Goal: Information Seeking & Learning: Learn about a topic

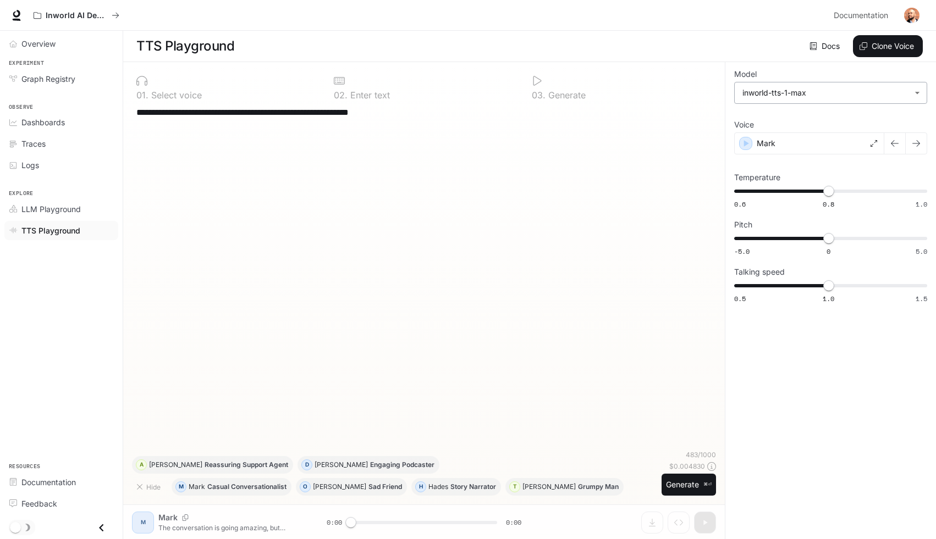
click at [793, 95] on body "**********" at bounding box center [468, 270] width 936 height 540
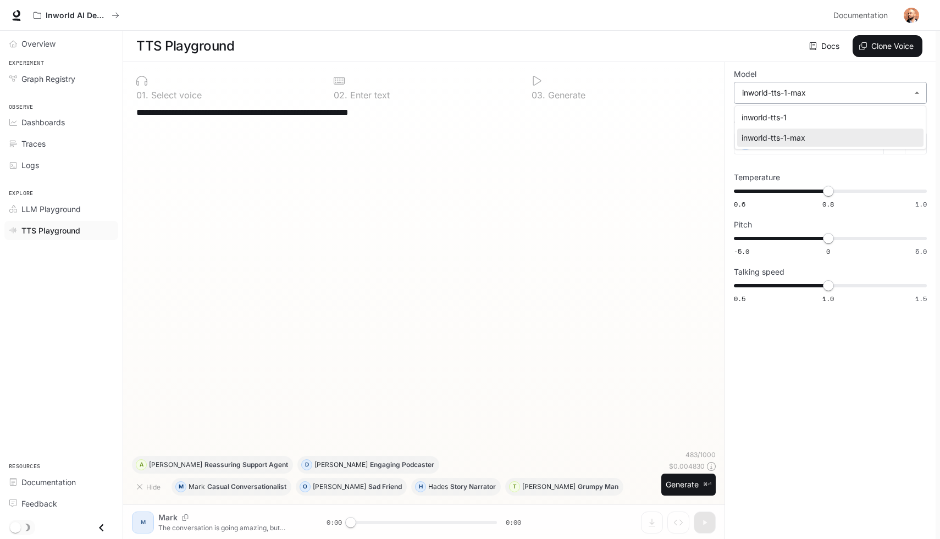
click at [793, 95] on div at bounding box center [470, 269] width 940 height 539
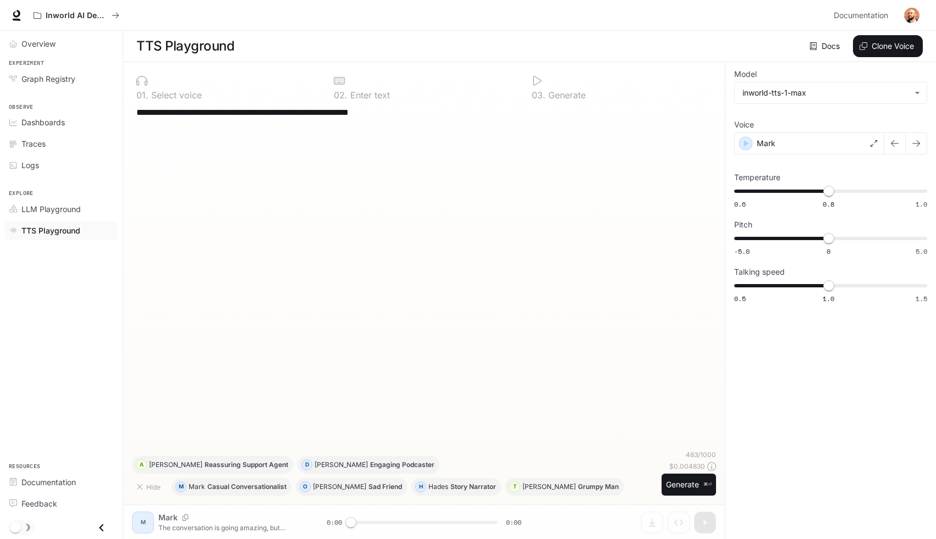
click at [913, 13] on img "button" at bounding box center [911, 15] width 15 height 15
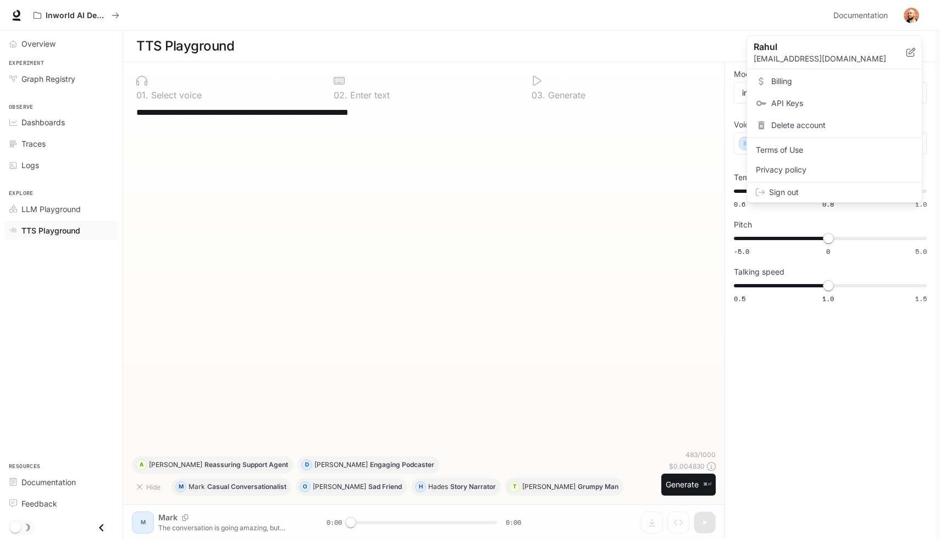
click at [824, 97] on link "API Keys" at bounding box center [835, 103] width 170 height 20
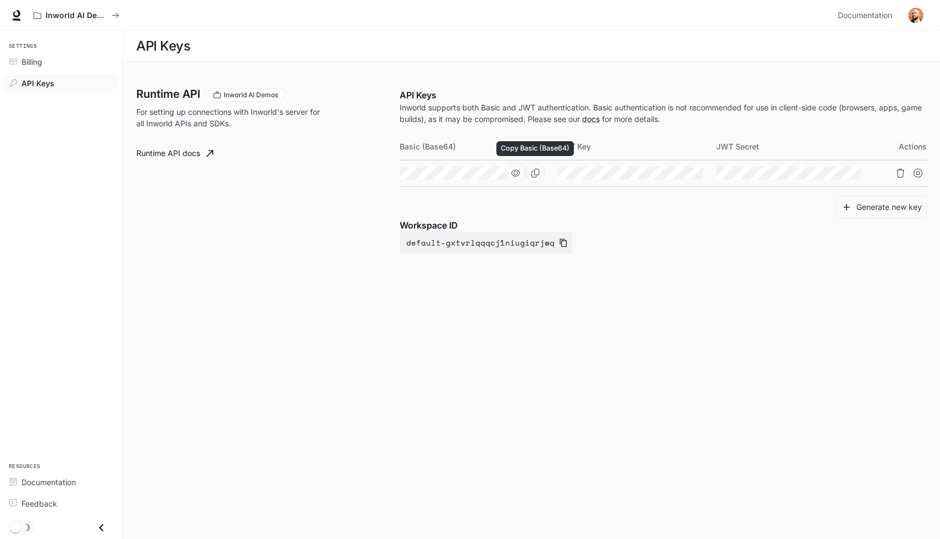
click at [536, 172] on icon "Copy Basic (Base64)" at bounding box center [535, 173] width 9 height 9
click at [41, 60] on span "Billing" at bounding box center [31, 62] width 21 height 12
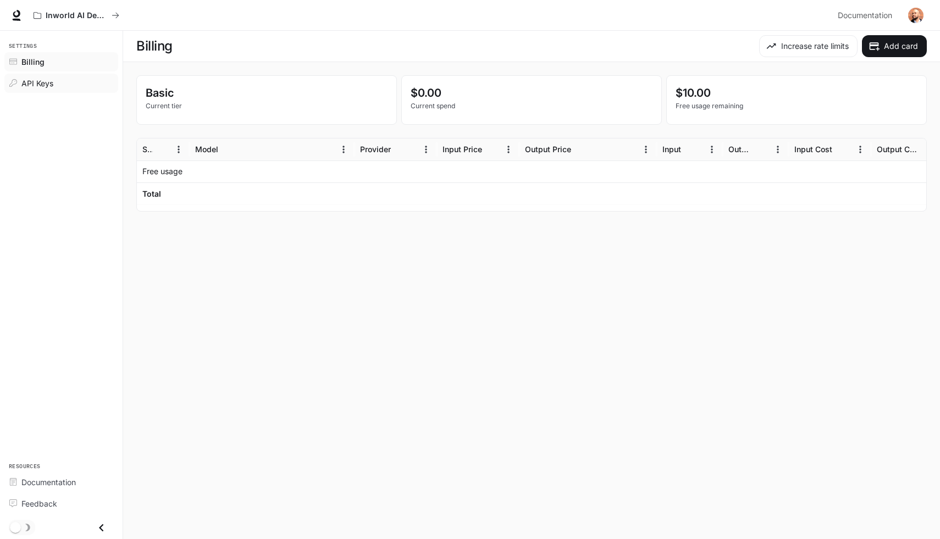
click at [45, 82] on span "API Keys" at bounding box center [37, 84] width 32 height 12
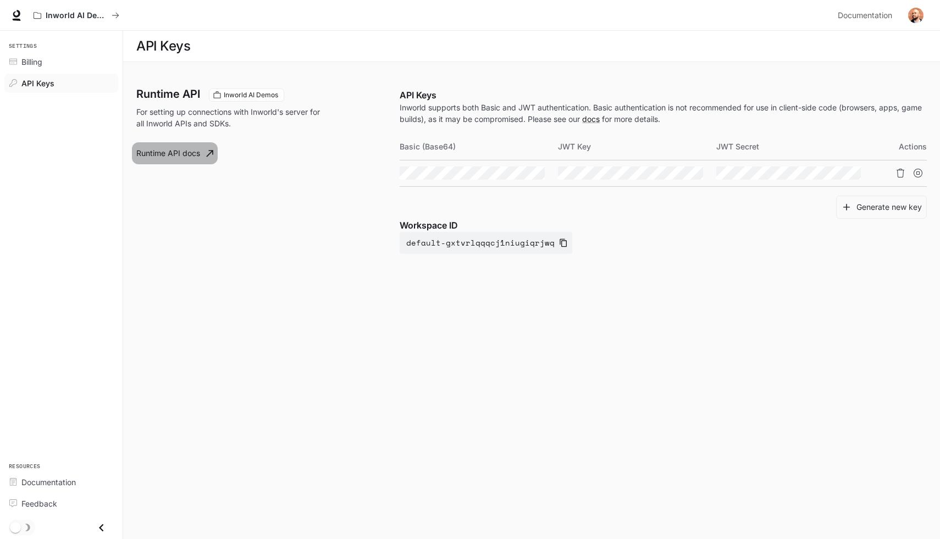
click at [180, 152] on link "Runtime API docs" at bounding box center [175, 153] width 86 height 22
click at [17, 20] on icon at bounding box center [17, 20] width 8 height 2
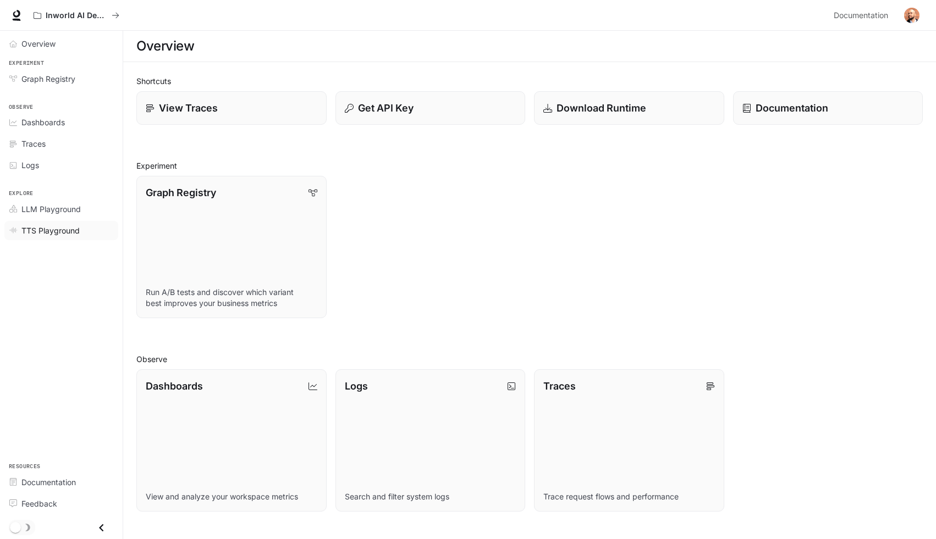
click at [51, 230] on span "TTS Playground" at bounding box center [50, 231] width 58 height 12
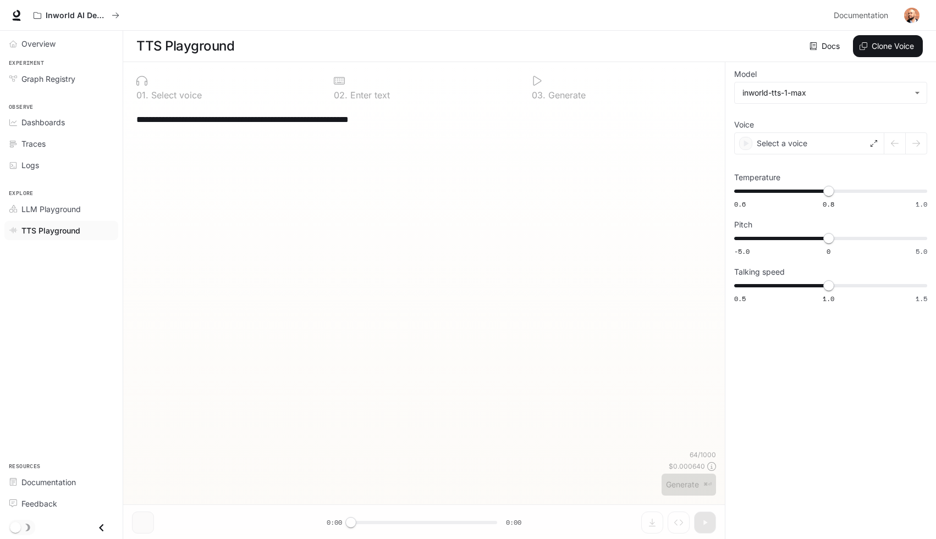
type textarea "**********"
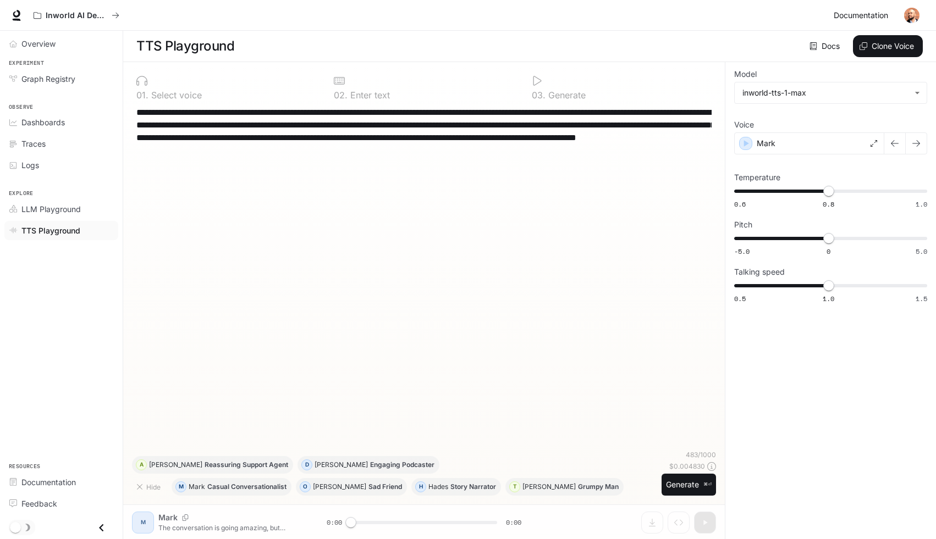
click at [869, 13] on span "Documentation" at bounding box center [861, 16] width 54 height 14
